Goal: Transaction & Acquisition: Purchase product/service

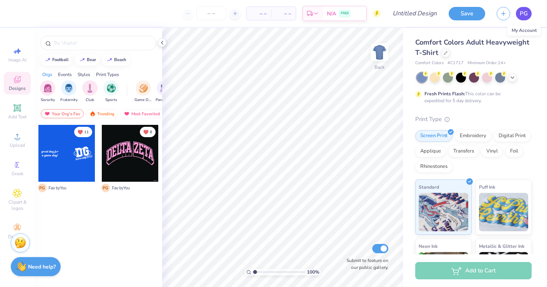
click at [522, 16] on span "PG" at bounding box center [524, 13] width 8 height 9
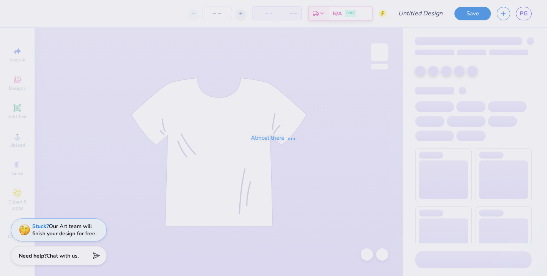
type input "[PERSON_NAME] : [US_STATE][GEOGRAPHIC_DATA]"
type input "34"
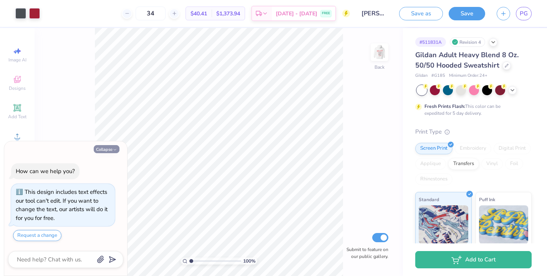
click at [107, 150] on button "Collapse" at bounding box center [107, 149] width 26 height 8
type textarea "x"
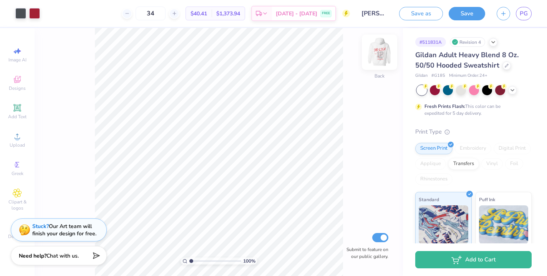
click at [383, 55] on img at bounding box center [379, 52] width 31 height 31
click at [383, 56] on img at bounding box center [379, 52] width 31 height 31
click at [38, 14] on div at bounding box center [34, 12] width 11 height 11
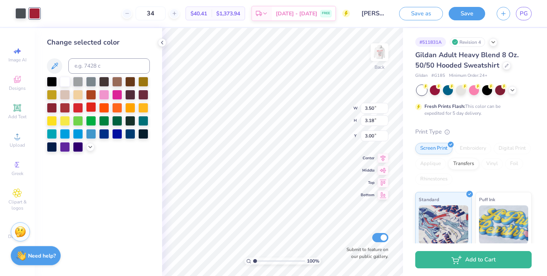
click at [93, 111] on div at bounding box center [91, 107] width 10 height 10
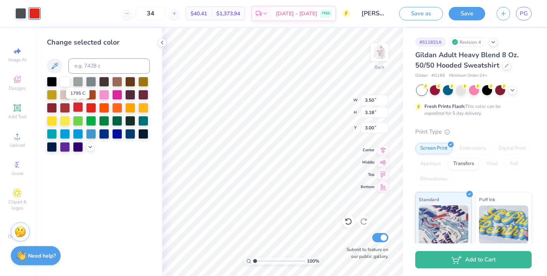
click at [77, 108] on div at bounding box center [78, 107] width 10 height 10
click at [94, 108] on div at bounding box center [91, 107] width 10 height 10
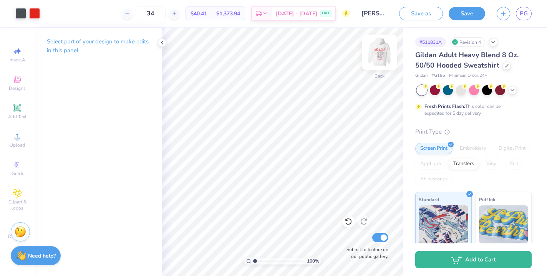
click at [386, 49] on img at bounding box center [379, 52] width 31 height 31
click at [35, 18] on div at bounding box center [34, 12] width 11 height 11
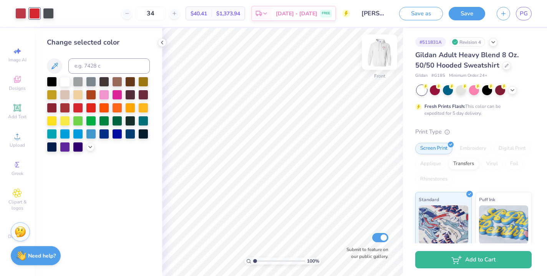
click at [384, 60] on img at bounding box center [379, 52] width 31 height 31
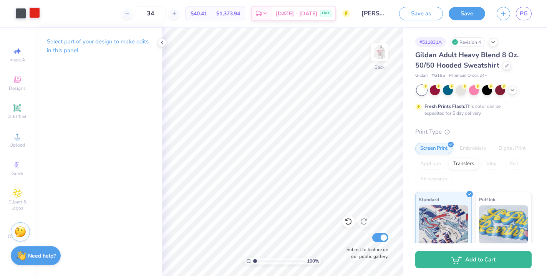
click at [35, 13] on div at bounding box center [34, 12] width 11 height 11
click at [379, 61] on img at bounding box center [379, 52] width 31 height 31
click at [50, 15] on div at bounding box center [48, 12] width 11 height 11
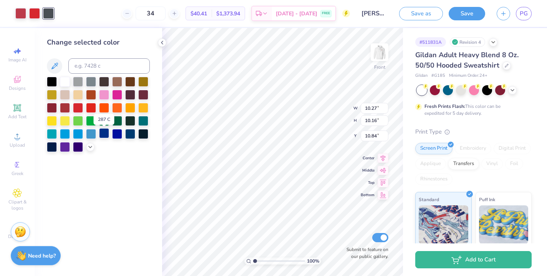
click at [102, 137] on div at bounding box center [104, 133] width 10 height 10
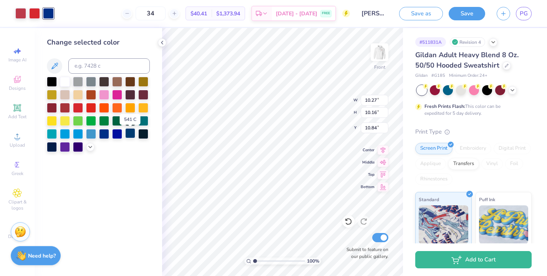
click at [130, 134] on div at bounding box center [130, 133] width 10 height 10
click at [113, 135] on div at bounding box center [117, 133] width 10 height 10
click at [80, 135] on div at bounding box center [78, 133] width 10 height 10
click at [91, 135] on div at bounding box center [91, 133] width 10 height 10
click at [131, 135] on div at bounding box center [130, 133] width 10 height 10
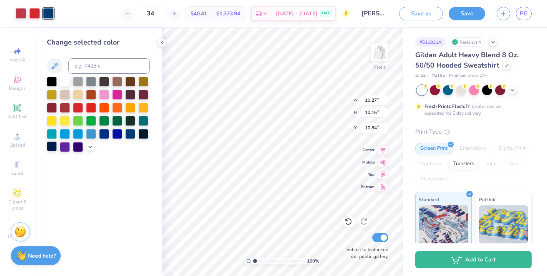
click at [53, 148] on div at bounding box center [52, 146] width 10 height 10
click at [55, 150] on div at bounding box center [52, 146] width 10 height 10
click at [379, 55] on img at bounding box center [379, 52] width 31 height 31
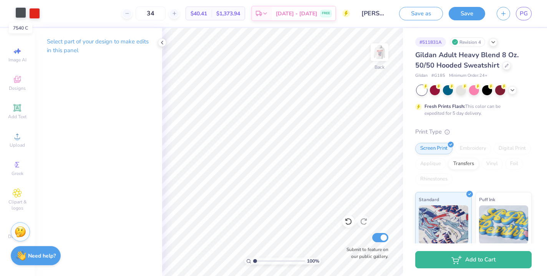
click at [19, 16] on div at bounding box center [20, 12] width 11 height 11
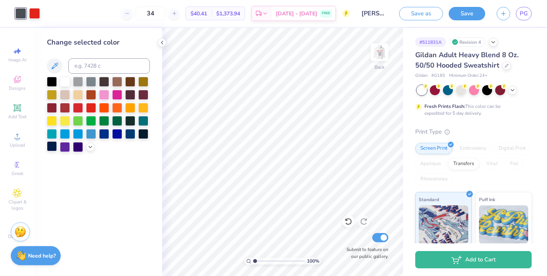
click at [52, 150] on div at bounding box center [52, 146] width 10 height 10
click at [66, 150] on div at bounding box center [65, 146] width 10 height 10
click at [58, 148] on div at bounding box center [98, 114] width 103 height 75
click at [53, 148] on div at bounding box center [52, 146] width 10 height 10
click at [77, 151] on div at bounding box center [78, 146] width 10 height 10
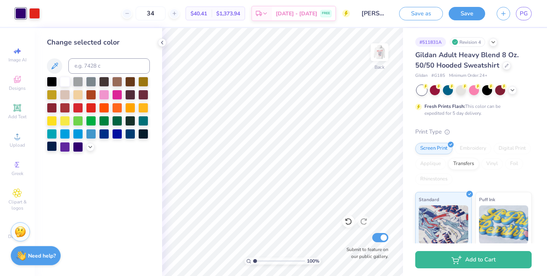
click at [53, 148] on div at bounding box center [52, 146] width 10 height 10
click at [379, 52] on img at bounding box center [379, 52] width 31 height 31
click at [52, 12] on div at bounding box center [48, 13] width 11 height 11
click at [466, 18] on button "Save" at bounding box center [467, 12] width 37 height 13
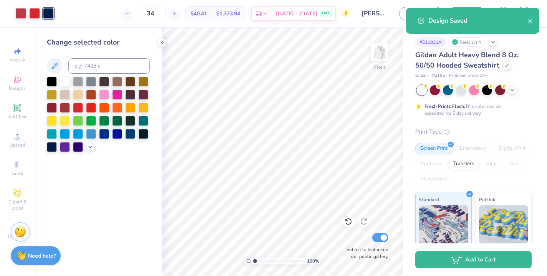
click at [207, 15] on span "$40.41" at bounding box center [199, 14] width 17 height 8
click at [147, 15] on body "Art colors 34 $40.41 Per Item $1,373.94 Total Est. Delivery [DATE] - [DATE] FRE…" at bounding box center [273, 138] width 547 height 276
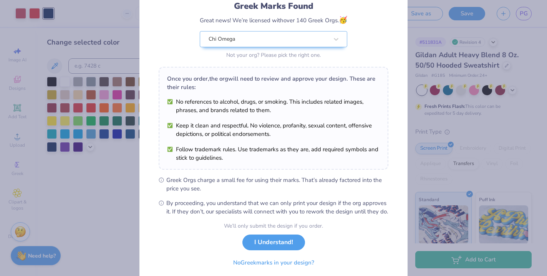
scroll to position [61, 0]
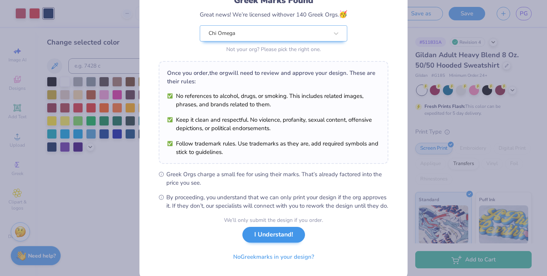
click at [279, 243] on button "I Understand!" at bounding box center [274, 235] width 63 height 16
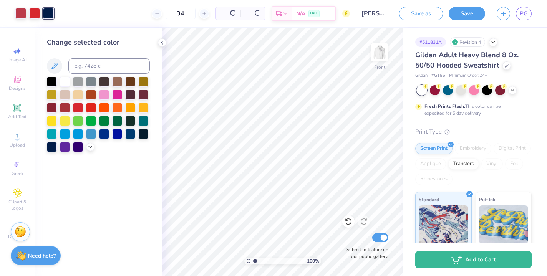
scroll to position [0, 0]
click at [177, 16] on icon at bounding box center [174, 13] width 5 height 5
click at [180, 16] on div "35" at bounding box center [151, 14] width 58 height 14
click at [189, 16] on input "35" at bounding box center [181, 14] width 30 height 14
click at [194, 13] on div "35 $40.25 Per Item $1,408.75 Total Est. Delivery [DATE] - [DATE] FREE" at bounding box center [205, 13] width 291 height 27
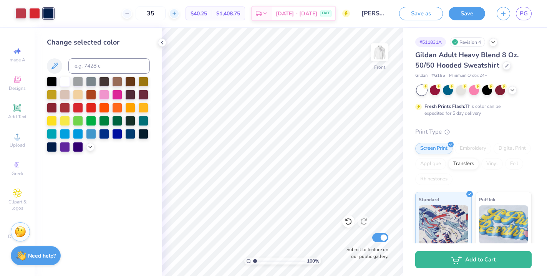
click at [180, 13] on div at bounding box center [174, 13] width 10 height 10
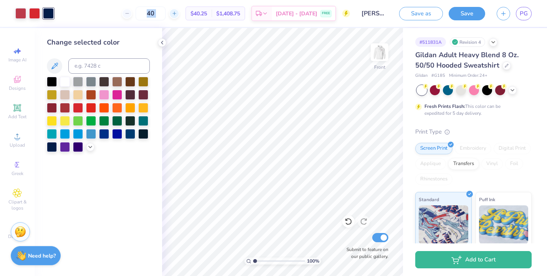
click at [180, 13] on div at bounding box center [174, 13] width 10 height 10
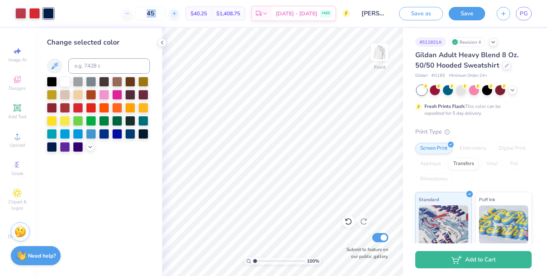
click at [180, 13] on div at bounding box center [174, 13] width 10 height 10
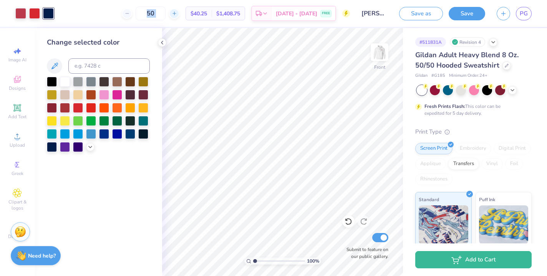
click at [180, 13] on div at bounding box center [174, 13] width 10 height 10
click at [132, 11] on div at bounding box center [127, 13] width 10 height 10
click at [116, 13] on div "50 $36.15 Per Item $1,807.50 Total Est. Delivery [DATE] - [DATE] FREE" at bounding box center [205, 13] width 291 height 27
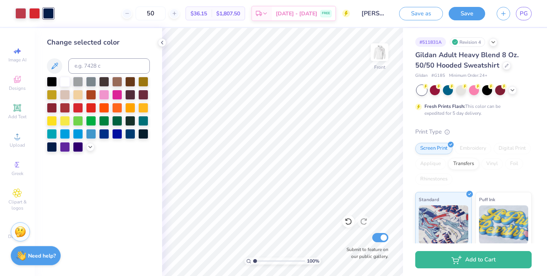
click at [116, 13] on div "50 $36.15 Per Item $1,807.50 Total Est. Delivery [DATE] - [DATE] FREE" at bounding box center [205, 13] width 291 height 27
click at [130, 11] on div "50 $36.15 Per Item $1,807.50 Total Est. Delivery [DATE] - [DATE] FREE" at bounding box center [205, 13] width 291 height 27
click at [164, 15] on input "50" at bounding box center [151, 14] width 30 height 14
click at [178, 21] on div "50 $36.15 Per Item $1,807.50 Total Est. Delivery [DATE] - [DATE] FREE" at bounding box center [205, 13] width 291 height 27
click at [163, 42] on icon at bounding box center [162, 43] width 6 height 6
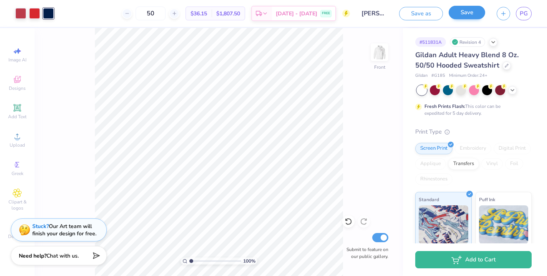
click at [478, 13] on button "Save" at bounding box center [467, 12] width 37 height 13
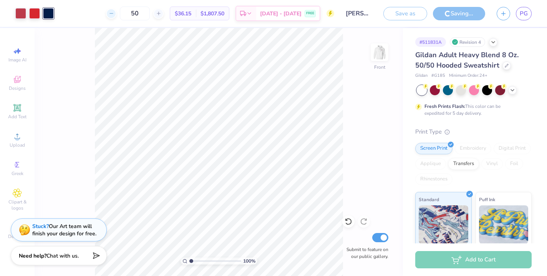
click at [116, 15] on div at bounding box center [111, 13] width 10 height 10
click at [126, 14] on div "46 $36.15 Per Item $1,807.50 Total Est. Delivery [DATE] - [DATE] FREE" at bounding box center [197, 13] width 275 height 27
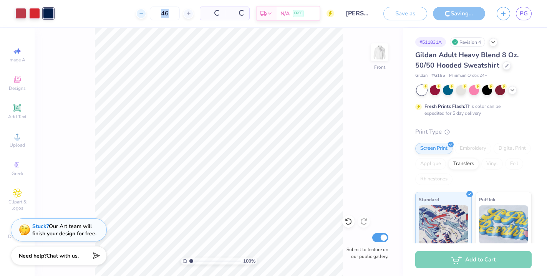
click at [126, 14] on div "46 Per Item Total Est. Delivery N/A FREE" at bounding box center [197, 13] width 275 height 27
click at [114, 14] on icon at bounding box center [111, 13] width 5 height 5
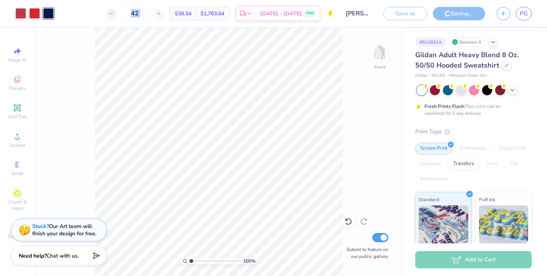
click at [114, 14] on icon at bounding box center [111, 13] width 5 height 5
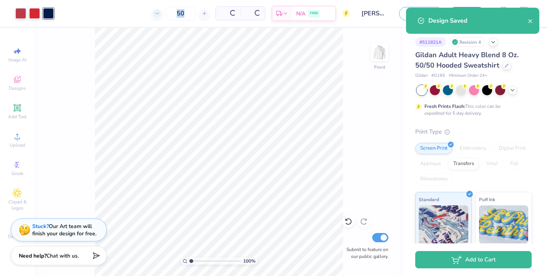
click at [126, 14] on div "50 Per Item Total Est. Delivery N/A FREE" at bounding box center [205, 13] width 291 height 27
click at [128, 13] on line at bounding box center [126, 13] width 3 height 0
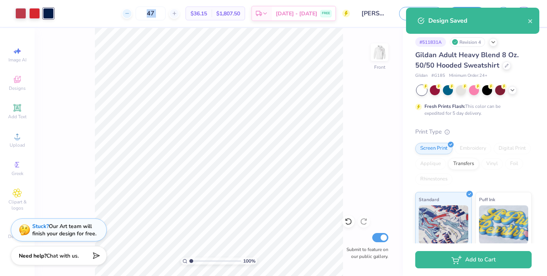
click at [128, 13] on line at bounding box center [126, 13] width 3 height 0
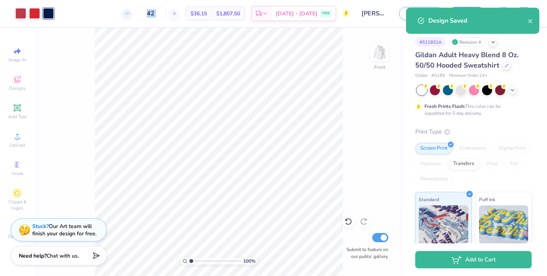
click at [128, 13] on line at bounding box center [126, 13] width 3 height 0
type input "41"
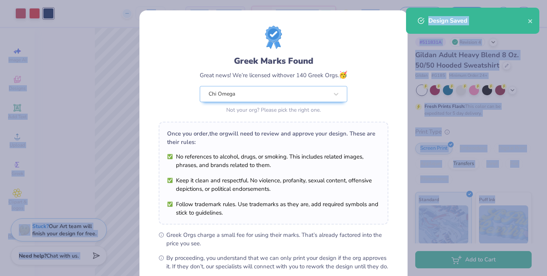
click at [140, 13] on div "Greek Marks Found Great news! We’re licensed with over 140 Greek Orgs. 🥳 Chi Om…" at bounding box center [274, 175] width 268 height 331
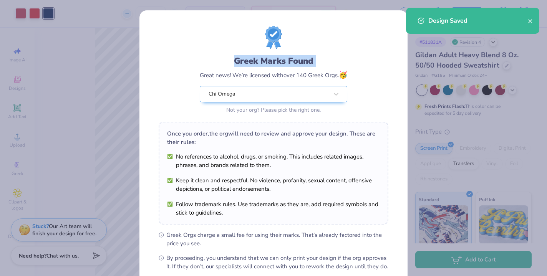
click at [140, 13] on div "Greek Marks Found Great news! We’re licensed with over 140 Greek Orgs. 🥳 Chi Om…" at bounding box center [274, 175] width 268 height 331
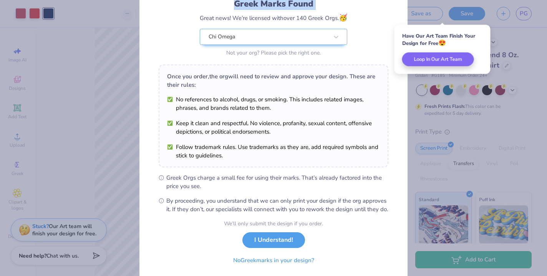
scroll to position [73, 0]
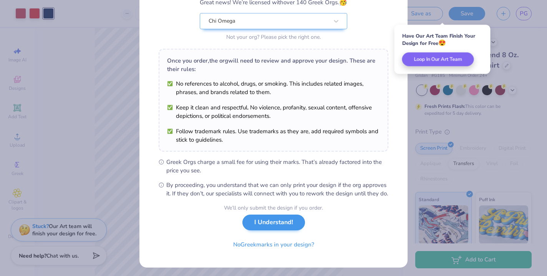
click at [263, 231] on button "I Understand!" at bounding box center [274, 223] width 63 height 16
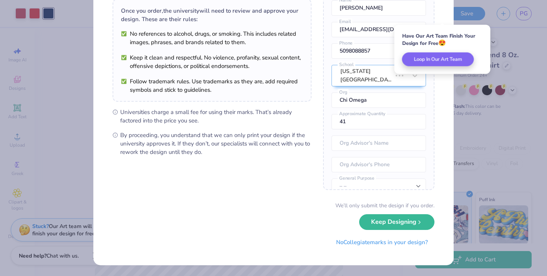
scroll to position [0, 0]
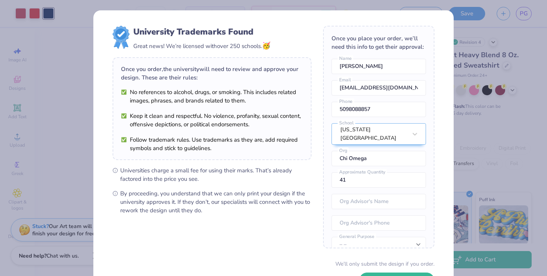
click at [461, 114] on div "University Trademarks Found Great news! We’re licensed with over 250 schools. 🥳…" at bounding box center [273, 138] width 547 height 276
click at [83, 78] on div "University Trademarks Found Great news! We’re licensed with over 250 schools. 🥳…" at bounding box center [273, 138] width 547 height 276
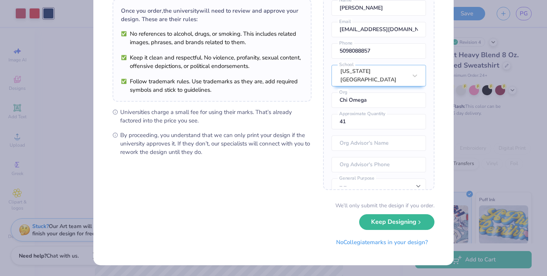
scroll to position [58, 0]
click at [72, 154] on div "University Trademarks Found Great news! We’re licensed with over 250 schools. 🥳…" at bounding box center [273, 138] width 547 height 276
click at [384, 124] on input "41" at bounding box center [379, 122] width 95 height 15
type input "4"
type input "35"
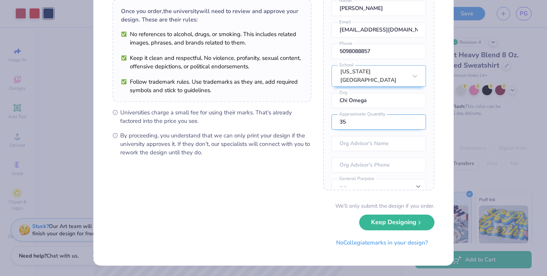
click at [396, 223] on button "Keep Designing" at bounding box center [396, 223] width 75 height 16
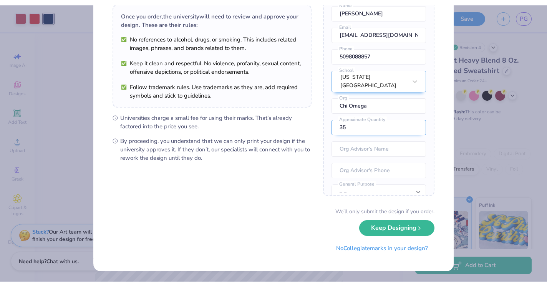
scroll to position [0, 0]
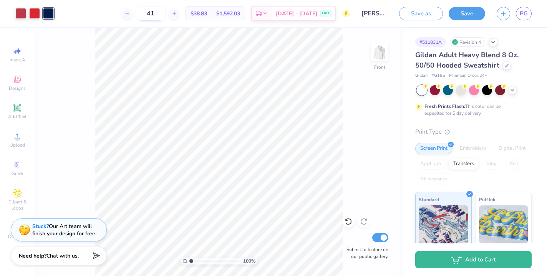
click at [166, 14] on input "41" at bounding box center [151, 14] width 30 height 14
type input "4"
type input "35"
click at [325, 15] on span "FREE" at bounding box center [326, 14] width 8 height 5
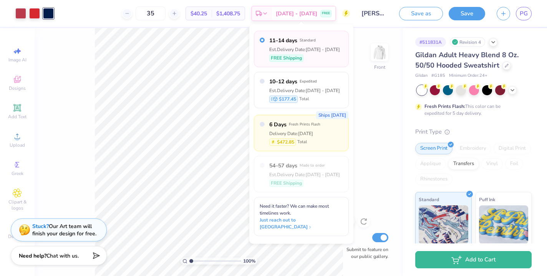
click at [316, 130] on div "Delivery Date: [DATE]" at bounding box center [294, 133] width 51 height 7
radio input "false"
radio input "true"
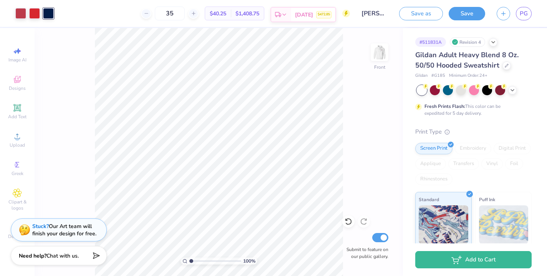
click at [291, 13] on div "Delivery" at bounding box center [281, 15] width 20 height 14
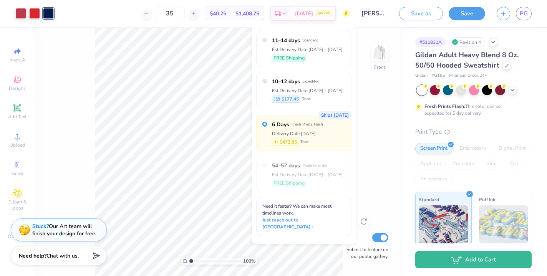
click at [364, 91] on div "100 % Front Submit to feature on our public gallery." at bounding box center [219, 152] width 369 height 248
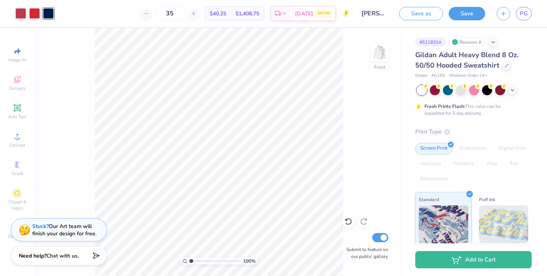
type input "1.19"
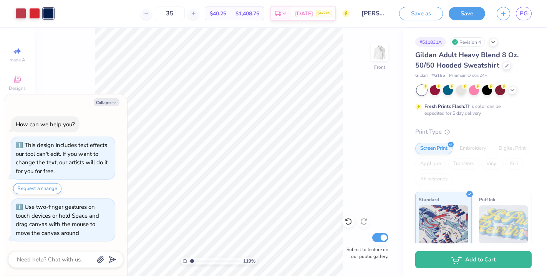
type textarea "x"
type input "1.41"
click at [193, 262] on input "range" at bounding box center [216, 261] width 52 height 7
click at [111, 104] on button "Collapse" at bounding box center [107, 102] width 26 height 8
type textarea "x"
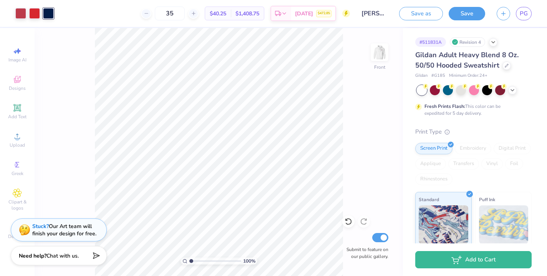
drag, startPoint x: 194, startPoint y: 260, endPoint x: 170, endPoint y: 264, distance: 24.1
type input "1"
click at [170, 264] on div "100 %" at bounding box center [219, 152] width 248 height 248
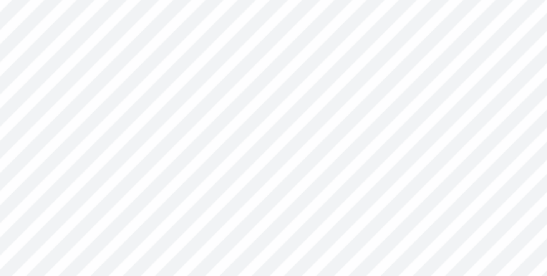
type input "0.13"
type input "0.15"
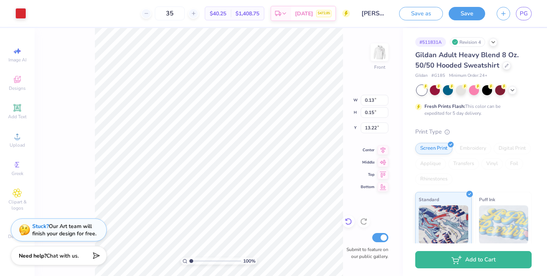
click at [351, 224] on icon at bounding box center [348, 222] width 7 height 7
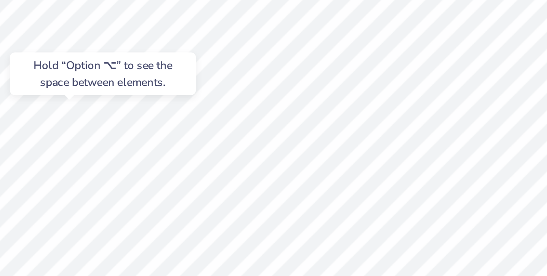
type input "11.80"
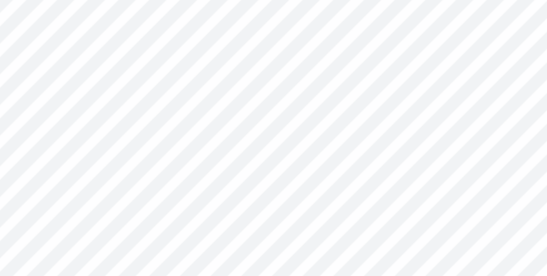
type input "1.93"
type input "0.40"
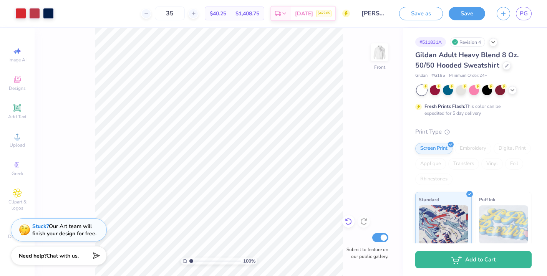
click at [345, 223] on icon at bounding box center [349, 222] width 8 height 8
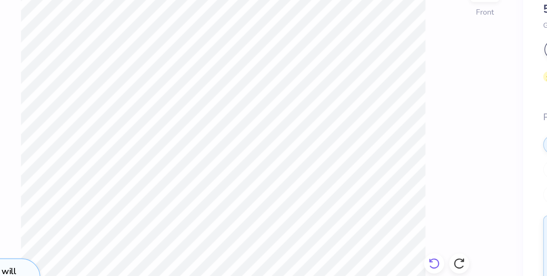
click at [345, 218] on icon at bounding box center [349, 222] width 8 height 8
click at [360, 218] on icon at bounding box center [364, 222] width 8 height 8
click at [345, 218] on icon at bounding box center [349, 222] width 8 height 8
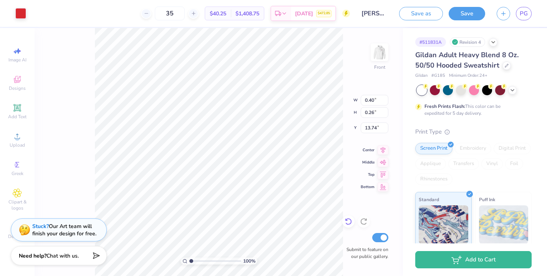
click at [350, 223] on icon at bounding box center [349, 222] width 8 height 8
click at [365, 223] on icon at bounding box center [364, 222] width 8 height 8
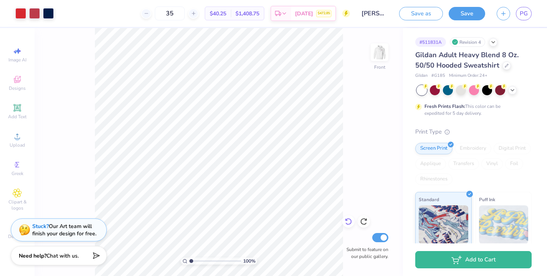
click at [348, 222] on icon at bounding box center [349, 222] width 8 height 8
click at [363, 220] on icon at bounding box center [364, 222] width 8 height 8
click at [362, 221] on icon at bounding box center [364, 222] width 8 height 8
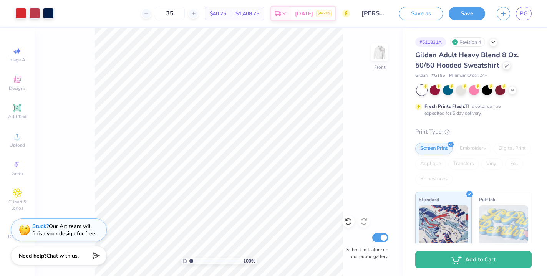
click at [363, 221] on div "100 % Front Submit to feature on our public gallery." at bounding box center [219, 152] width 369 height 248
click at [350, 226] on div at bounding box center [349, 222] width 12 height 12
click at [366, 226] on div at bounding box center [364, 222] width 12 height 12
click at [349, 173] on div "100 % Front Submit to feature on our public gallery." at bounding box center [219, 152] width 369 height 248
click at [466, 13] on button "Save" at bounding box center [467, 12] width 37 height 13
